Goal: Information Seeking & Learning: Learn about a topic

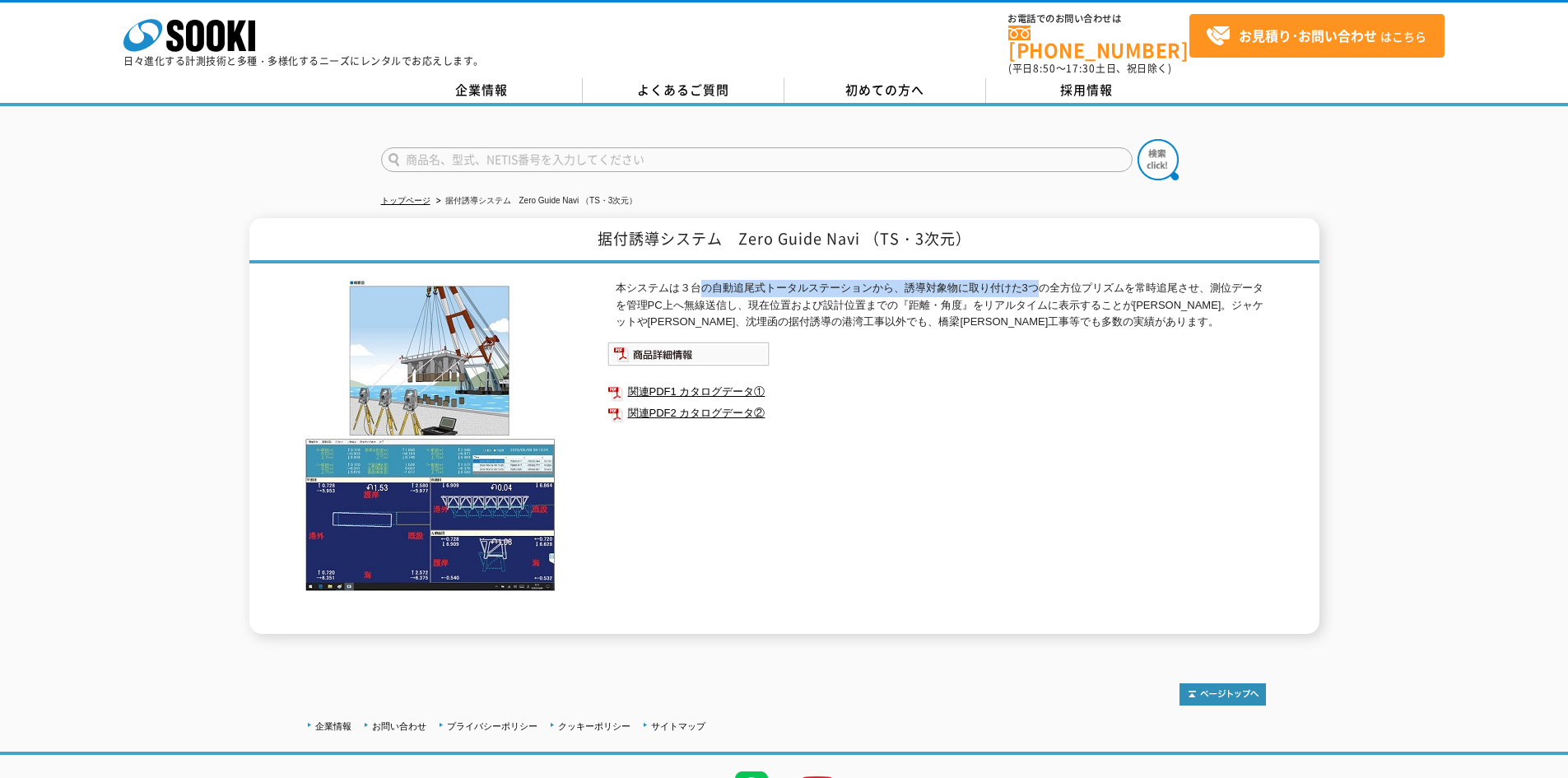
drag, startPoint x: 705, startPoint y: 281, endPoint x: 1042, endPoint y: 272, distance: 337.1
click at [1042, 280] on p "本システムは３台の自動追尾式トータルステーションから、誘導対象物に取り付けた3つの全方位プリズムを常時追尾させ、測位データを管理PC上へ無線送信し、現在位置お…" at bounding box center [942, 305] width 651 height 51
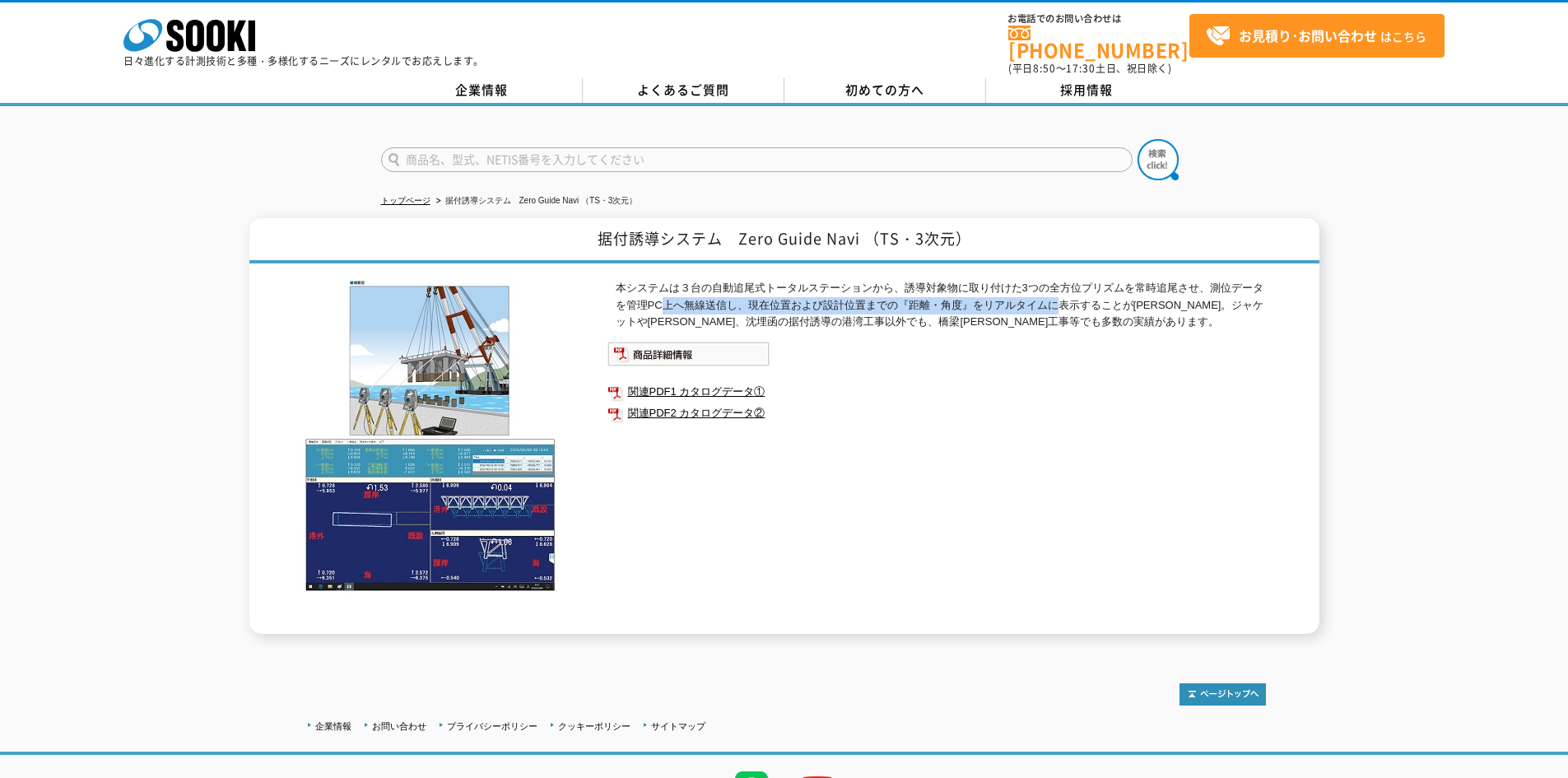
drag, startPoint x: 665, startPoint y: 299, endPoint x: 1061, endPoint y: 297, distance: 396.0
click at [1061, 297] on p "本システムは３台の自動追尾式トータルステーションから、誘導対象物に取り付けた3つの全方位プリズムを常時追尾させ、測位データを管理PC上へ無線送信し、現在位置お…" at bounding box center [942, 305] width 651 height 51
click at [718, 381] on link "関連PDF1 カタログデータ①" at bounding box center [937, 391] width 659 height 21
click at [654, 405] on link "関連PDF2 カタログデータ②" at bounding box center [937, 413] width 659 height 21
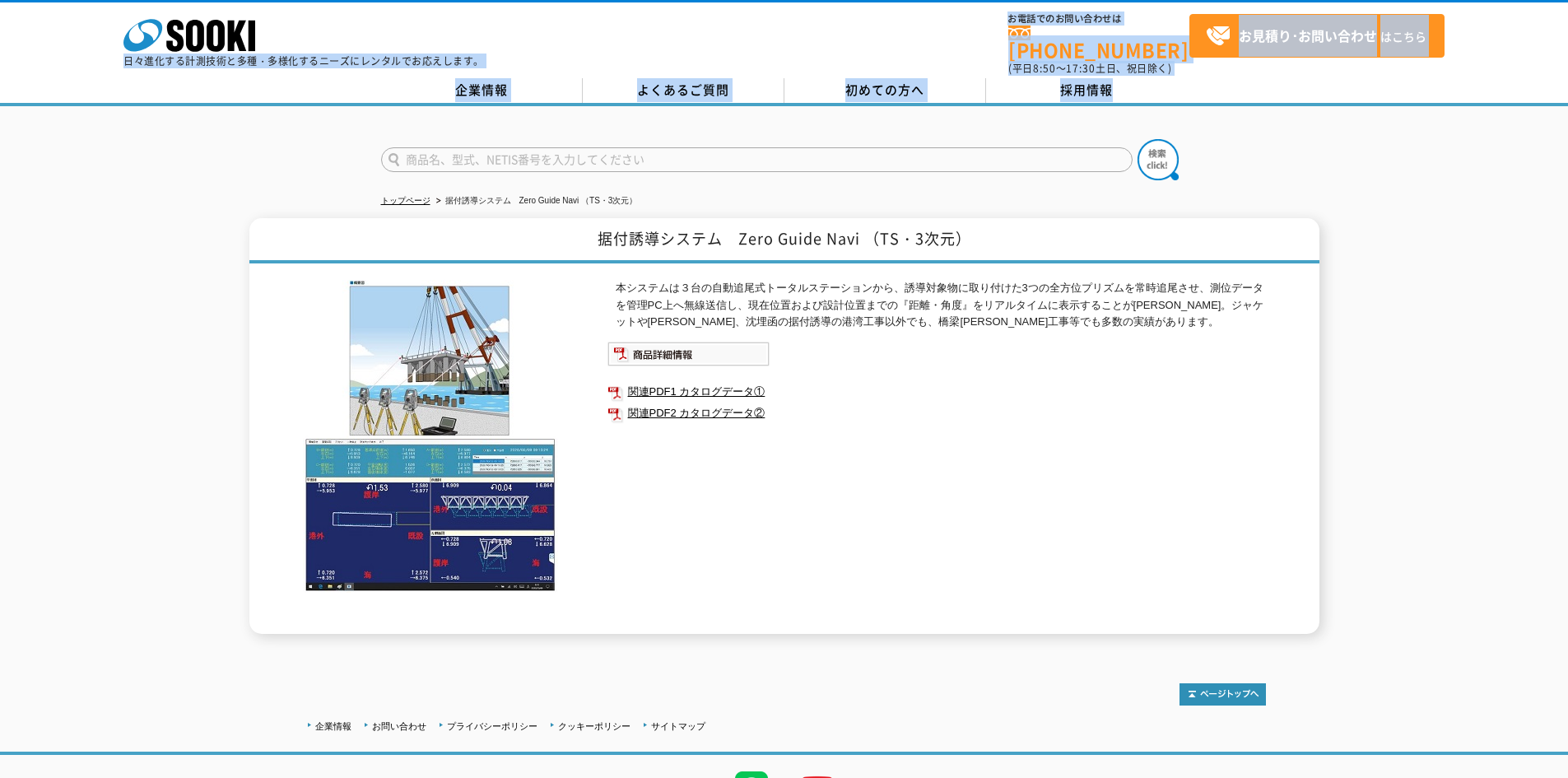
drag, startPoint x: 373, startPoint y: 169, endPoint x: 61, endPoint y: -33, distance: 371.7
click at [61, 0] on html "株式会社 ソーキ spMenu 日々進化する計測技術と多種・多様化するニーズにレンタルでお応えします。 お電話でのお問い合わせは [PHONE_NUMBER]…" at bounding box center [784, 433] width 1568 height 867
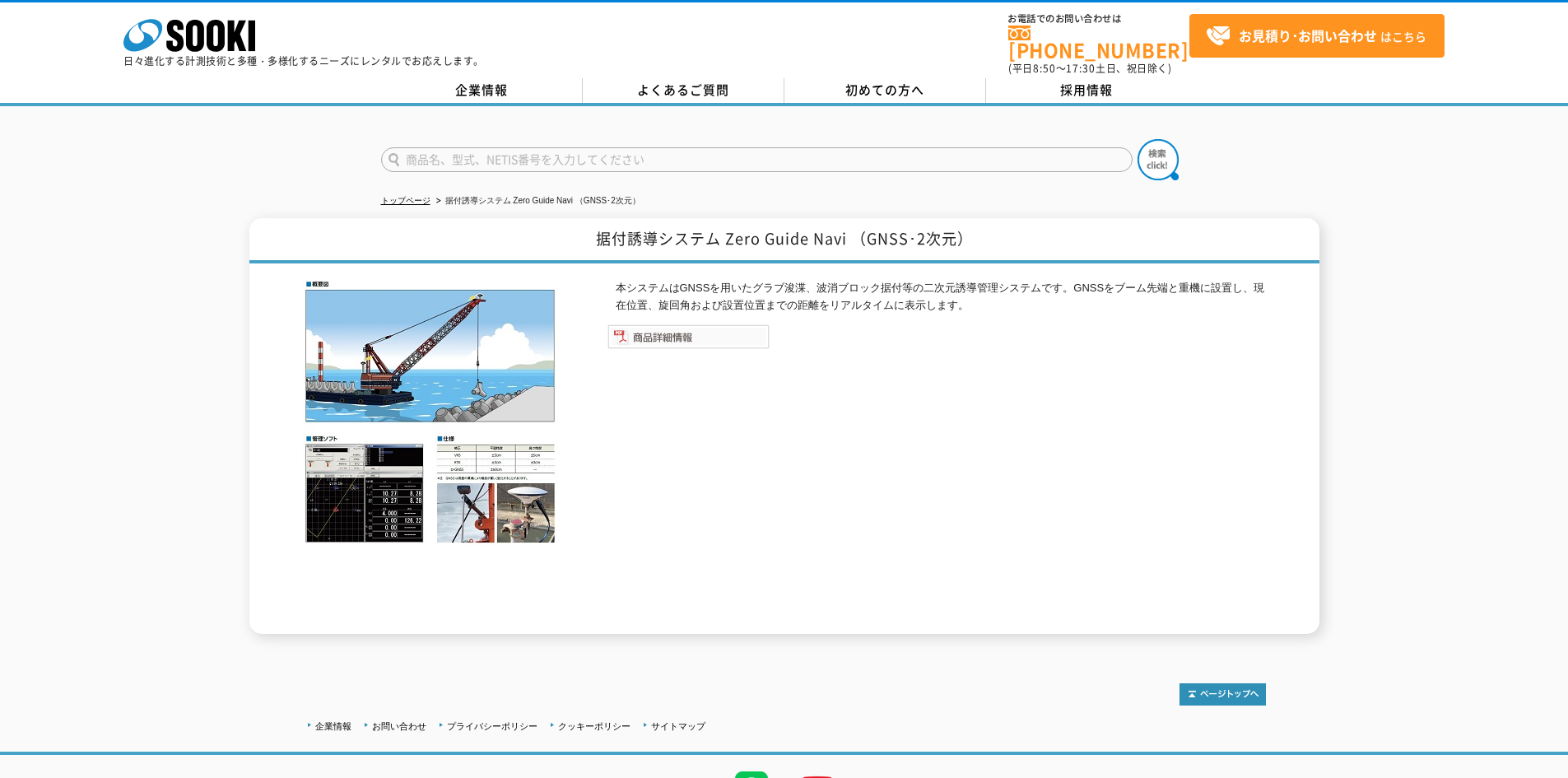
click at [645, 338] on img at bounding box center [689, 336] width 163 height 25
